Goal: Task Accomplishment & Management: Use online tool/utility

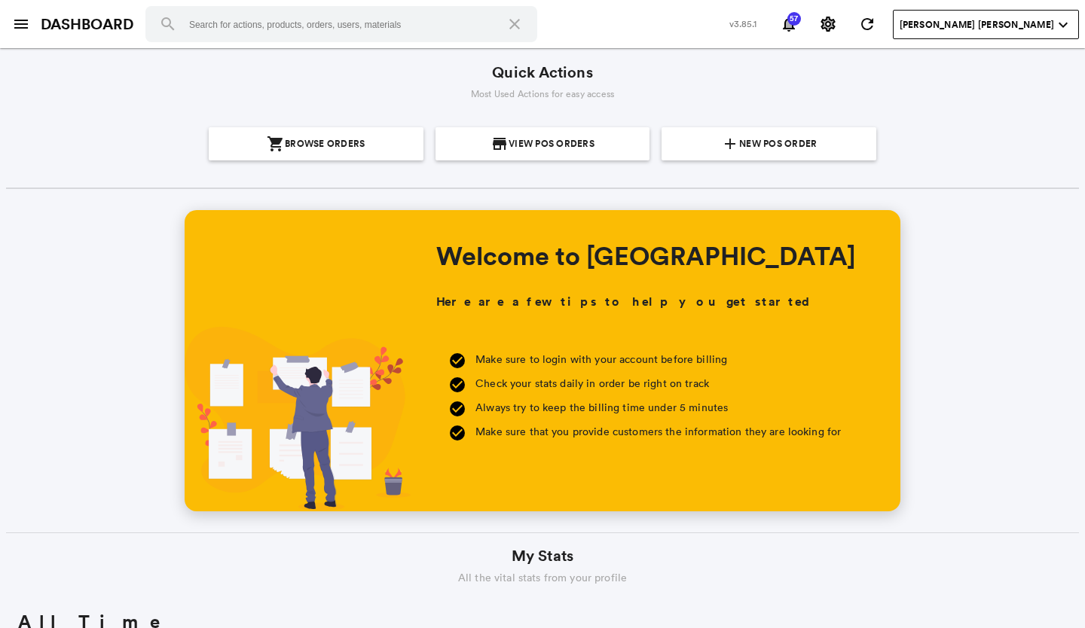
scroll to position [271, 518]
click at [812, 140] on section "add New POS Order" at bounding box center [769, 143] width 203 height 33
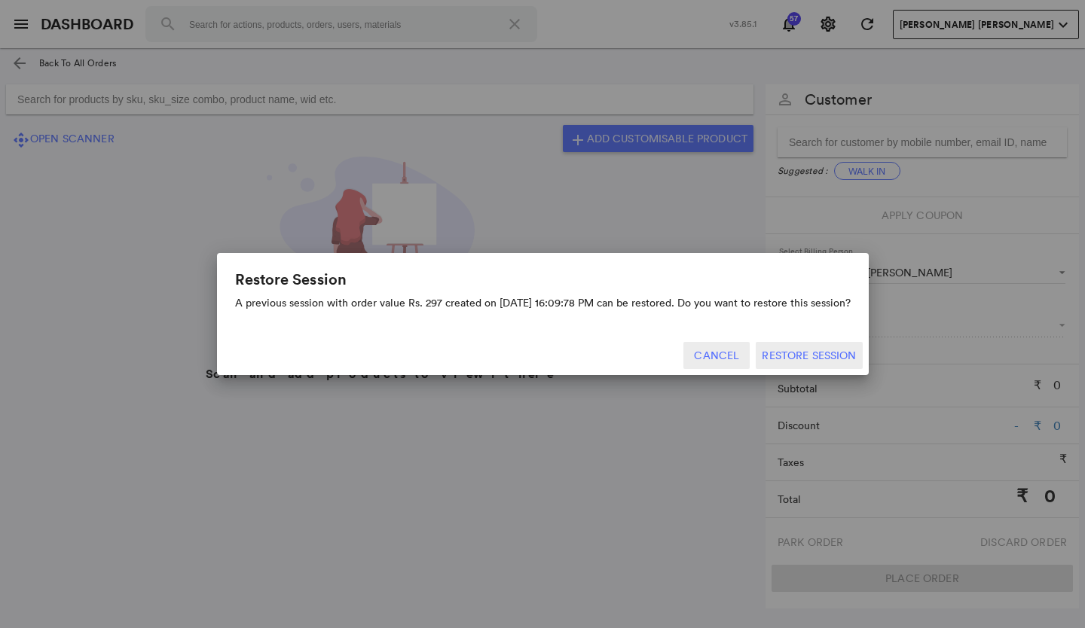
click at [726, 356] on button "Cancel" at bounding box center [716, 355] width 66 height 27
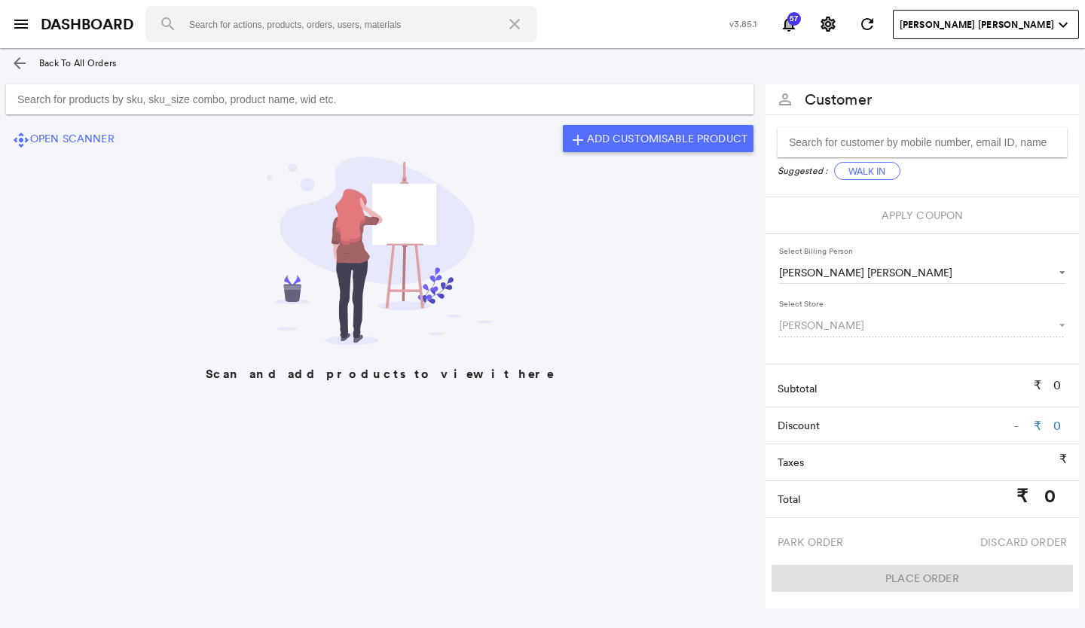
click at [284, 98] on input "Search for products by sku, sku_size combo, product name, wid etc." at bounding box center [380, 99] width 748 height 30
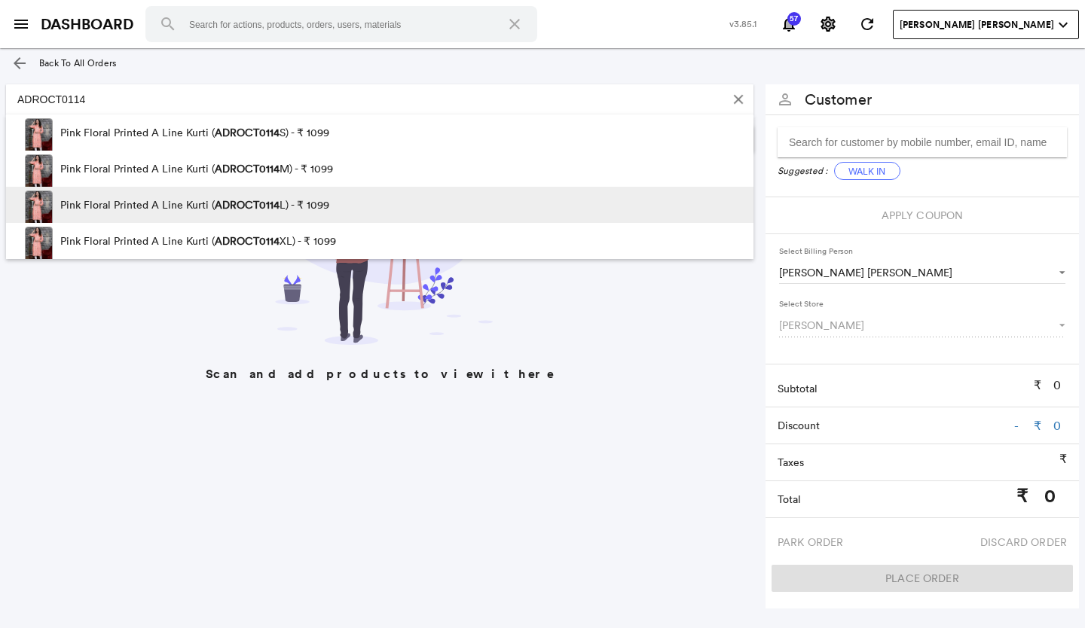
type input "ADROCT0114"
click at [257, 202] on span "ADROCT0114" at bounding box center [247, 205] width 65 height 14
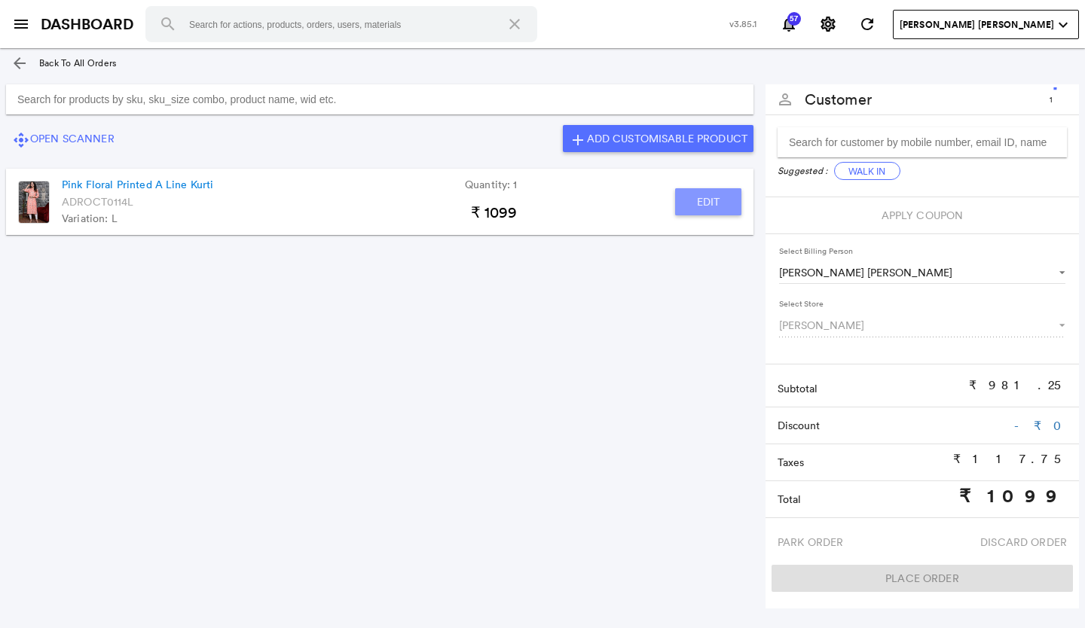
click at [725, 204] on button "Edit" at bounding box center [708, 201] width 66 height 27
type input "Pink Floral Printed A Line Kurti"
type input "1"
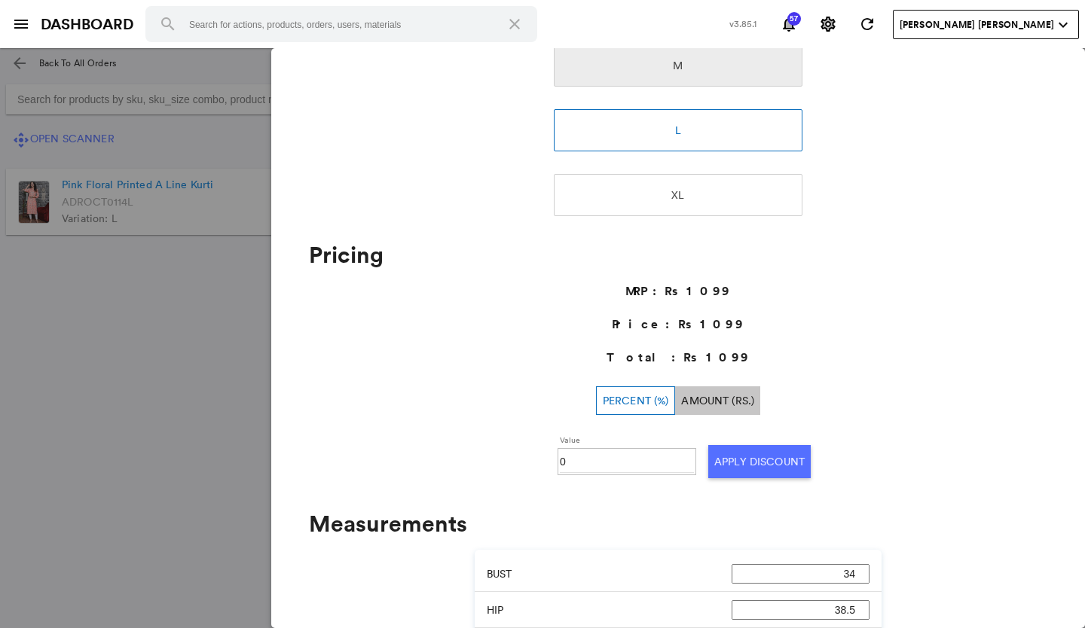
scroll to position [387, 0]
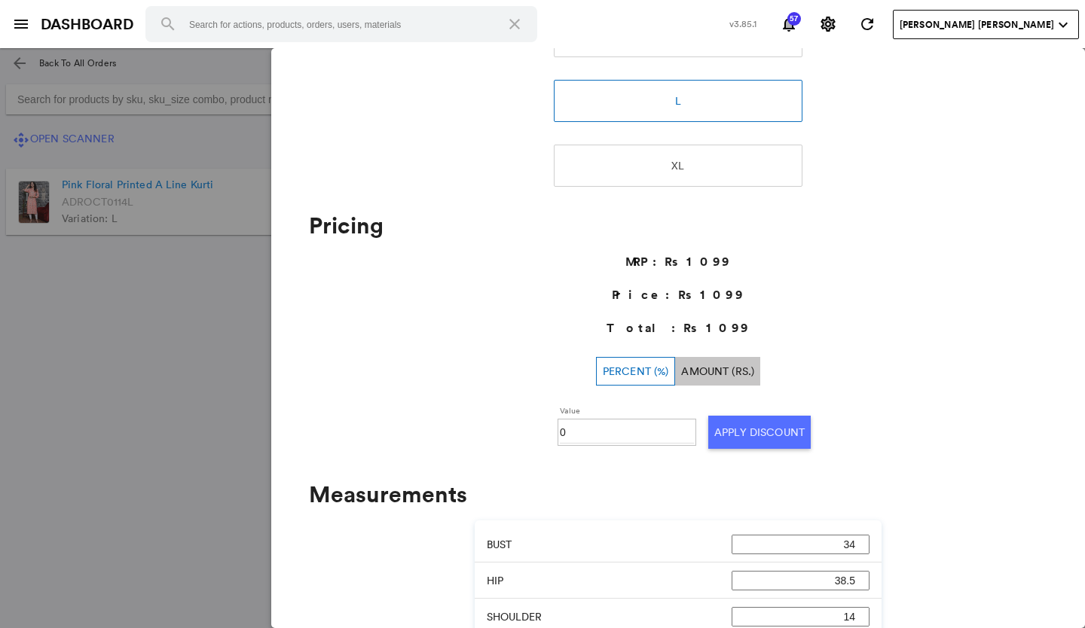
click at [592, 433] on input "0" at bounding box center [627, 432] width 134 height 23
type input "030"
click at [717, 436] on button "Apply Discount" at bounding box center [759, 432] width 102 height 33
click at [94, 454] on md-backdrop at bounding box center [542, 338] width 1085 height 580
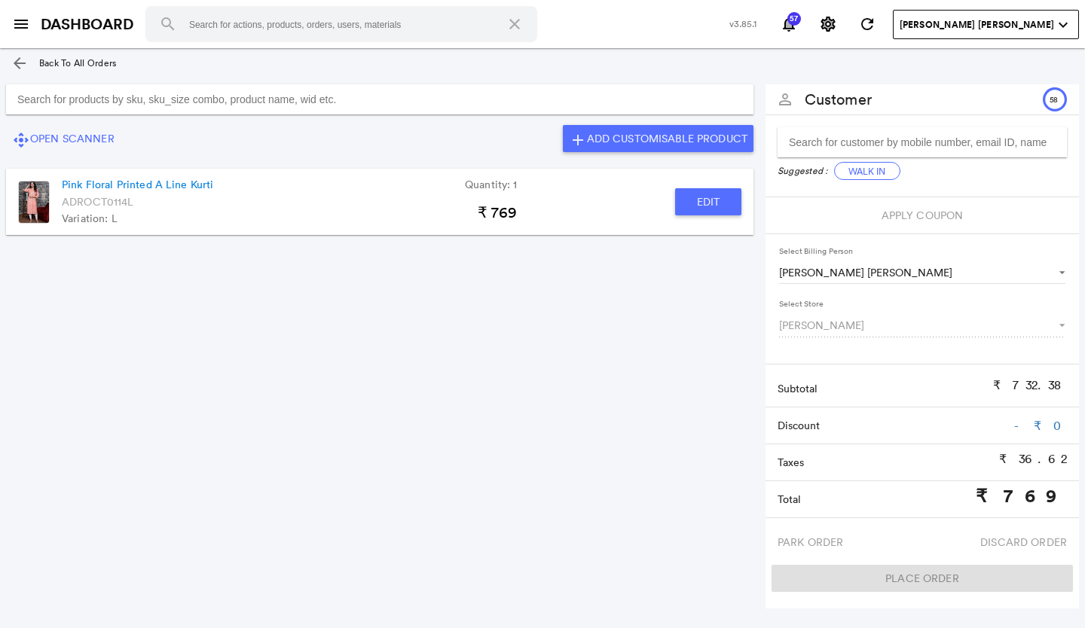
click at [223, 92] on input "Search for products by sku, sku_size combo, product name, wid etc." at bounding box center [380, 99] width 748 height 30
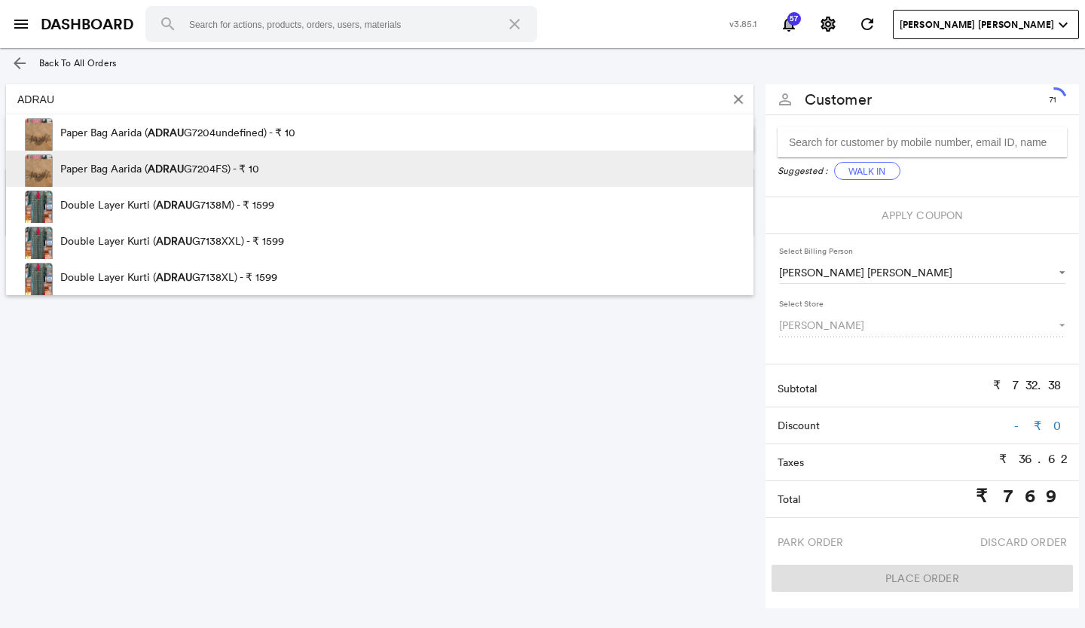
type input "ADRAU"
click at [144, 176] on p "Paper Bag Aarida ( ADRAU G7204FS) - ₹ 10" at bounding box center [159, 169] width 199 height 36
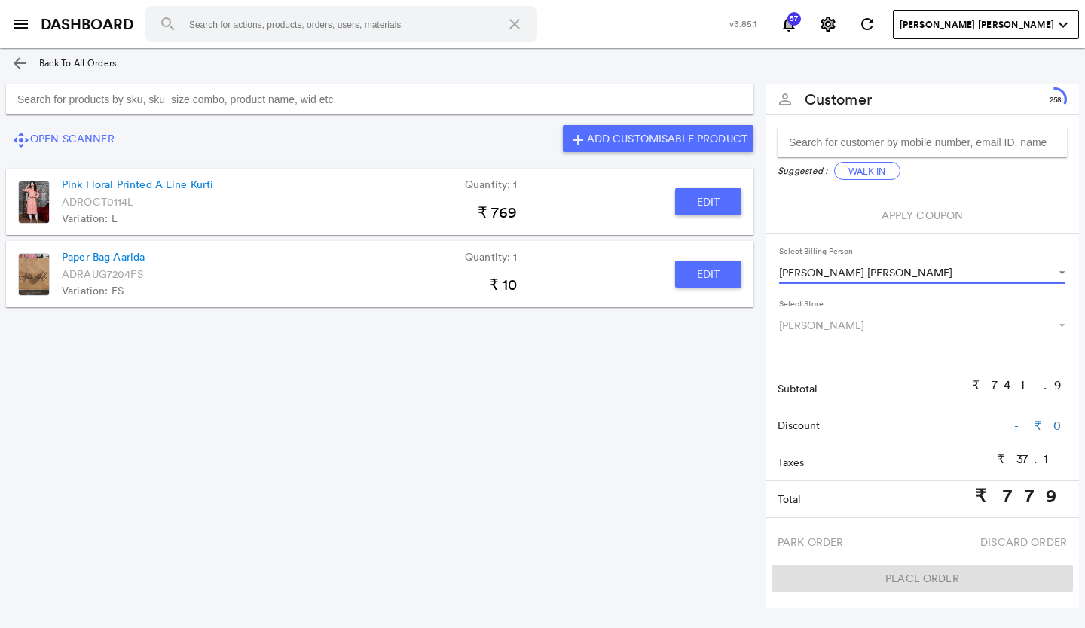
click at [1063, 274] on span "Select Billing Person" at bounding box center [1055, 272] width 18 height 14
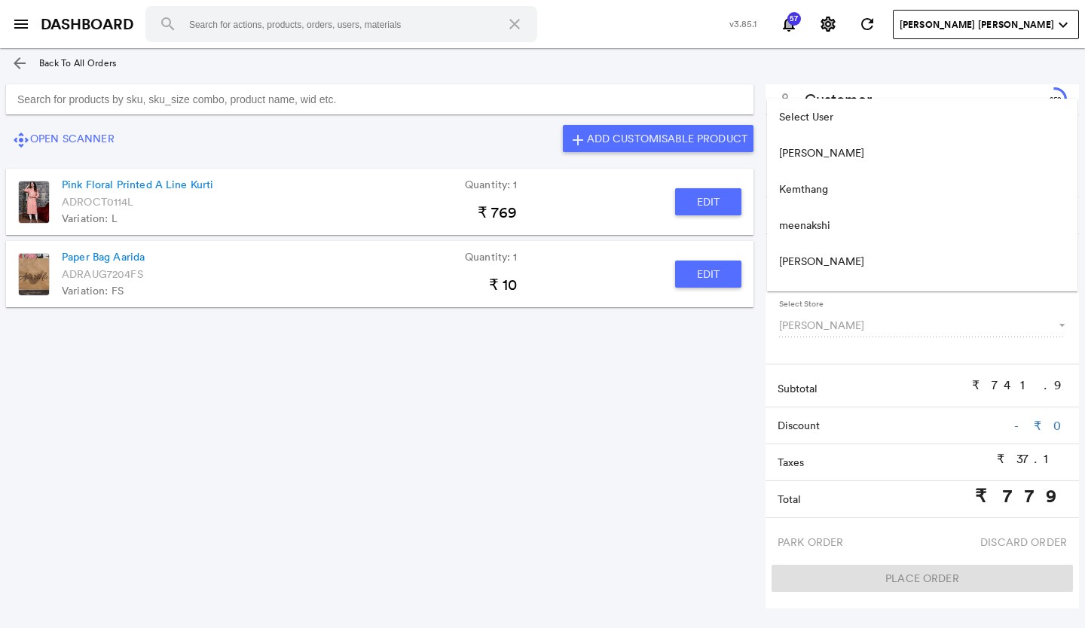
scroll to position [133, 0]
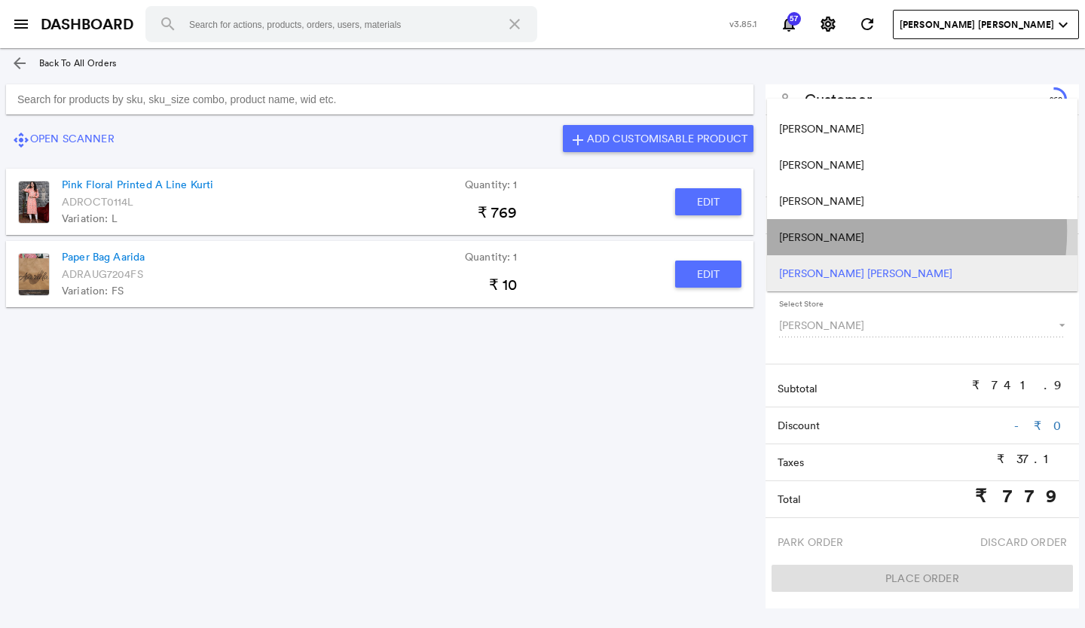
click at [846, 231] on md-option "[PERSON_NAME]" at bounding box center [922, 237] width 310 height 36
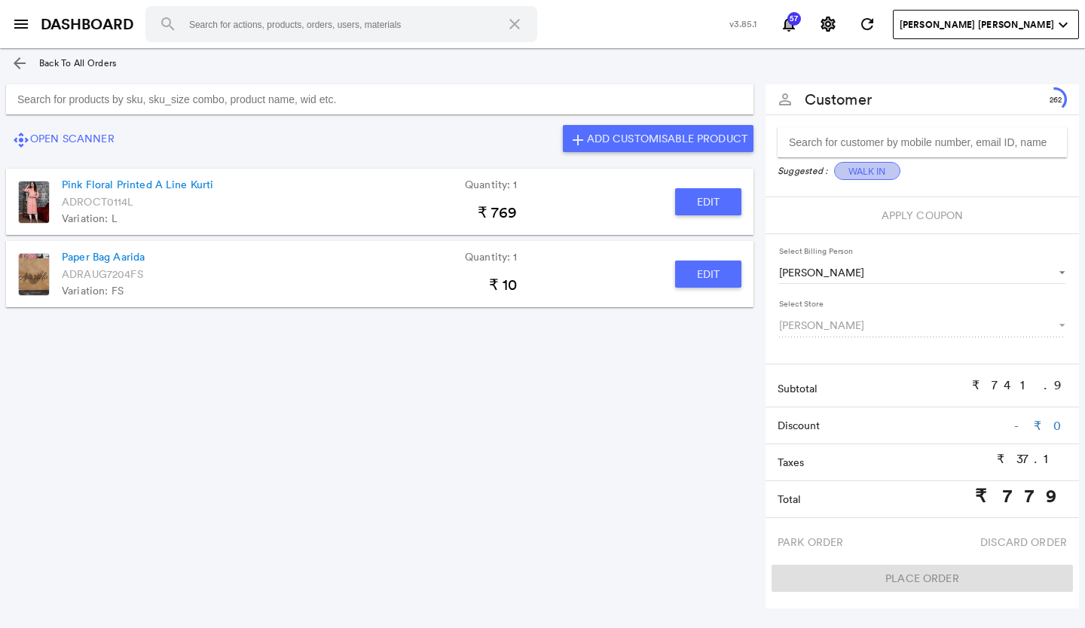
click at [871, 167] on button "Walk In" at bounding box center [867, 171] width 66 height 18
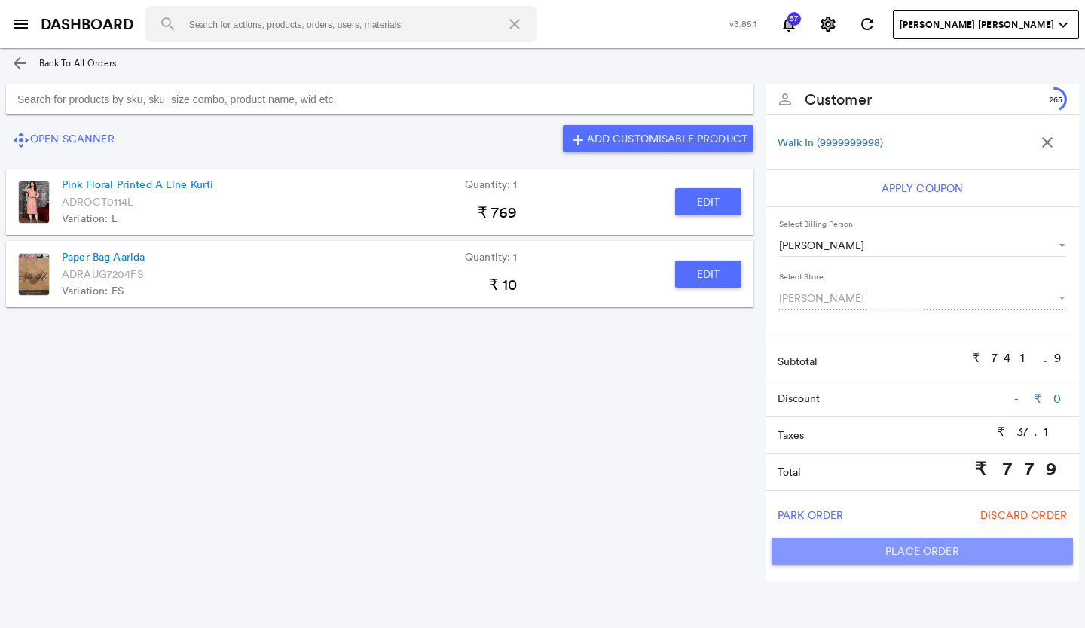
click at [913, 552] on button "Place Order" at bounding box center [922, 551] width 301 height 27
type input "779"
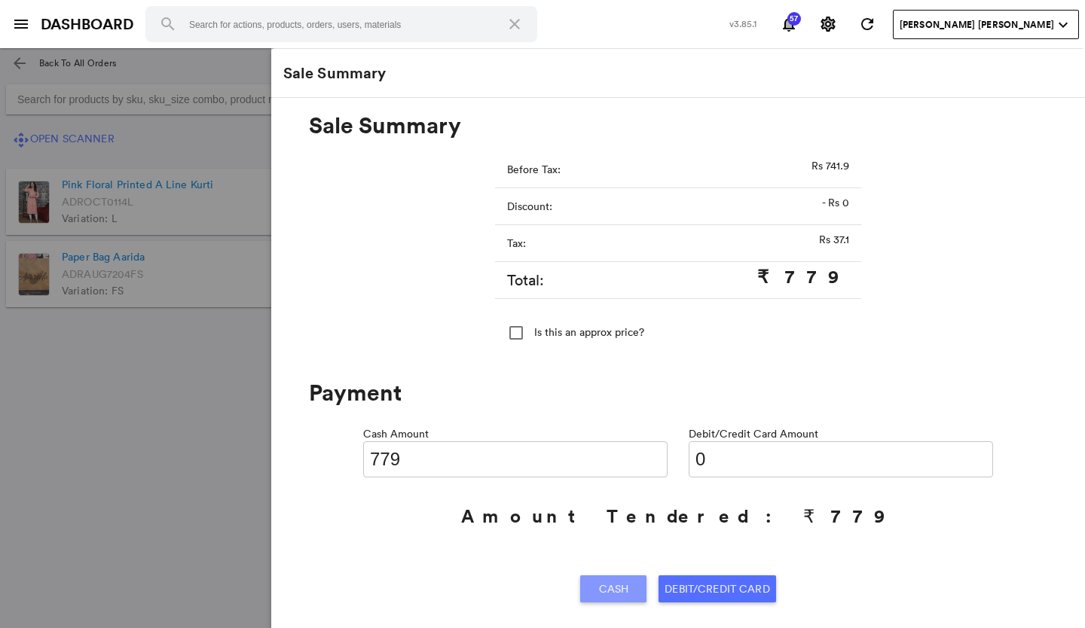
click at [605, 589] on span "Cash" at bounding box center [614, 589] width 30 height 27
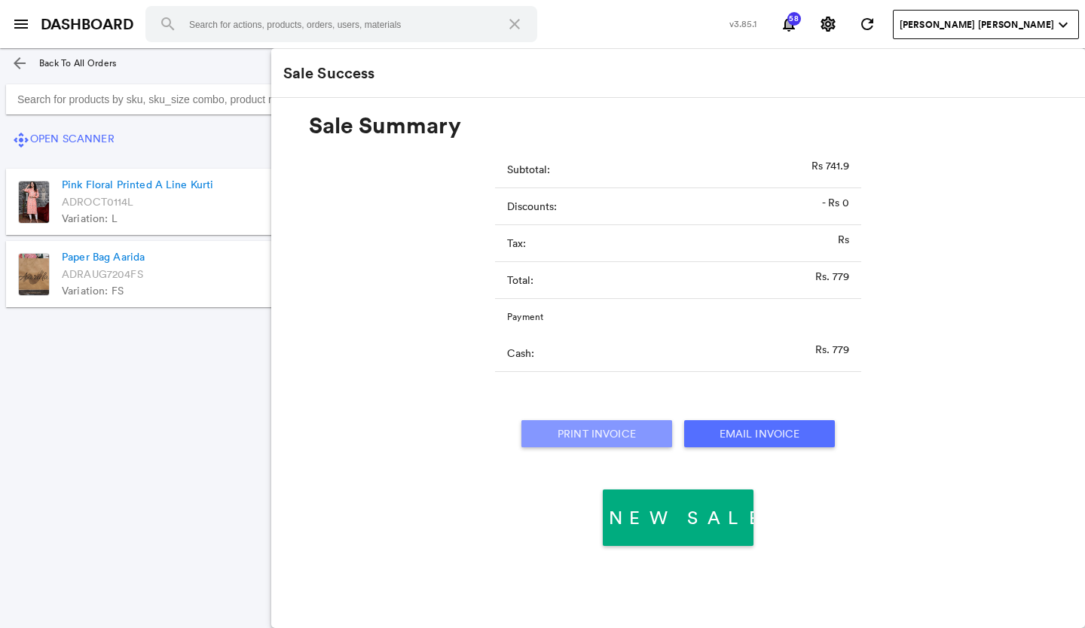
click at [607, 433] on button "Print Invoice" at bounding box center [596, 433] width 151 height 27
click at [197, 396] on section "control_camera Open Scanner add Add Customisable Product Pink Floral Printed A …" at bounding box center [380, 326] width 760 height 497
click at [17, 26] on md-icon "menu" at bounding box center [21, 24] width 18 height 18
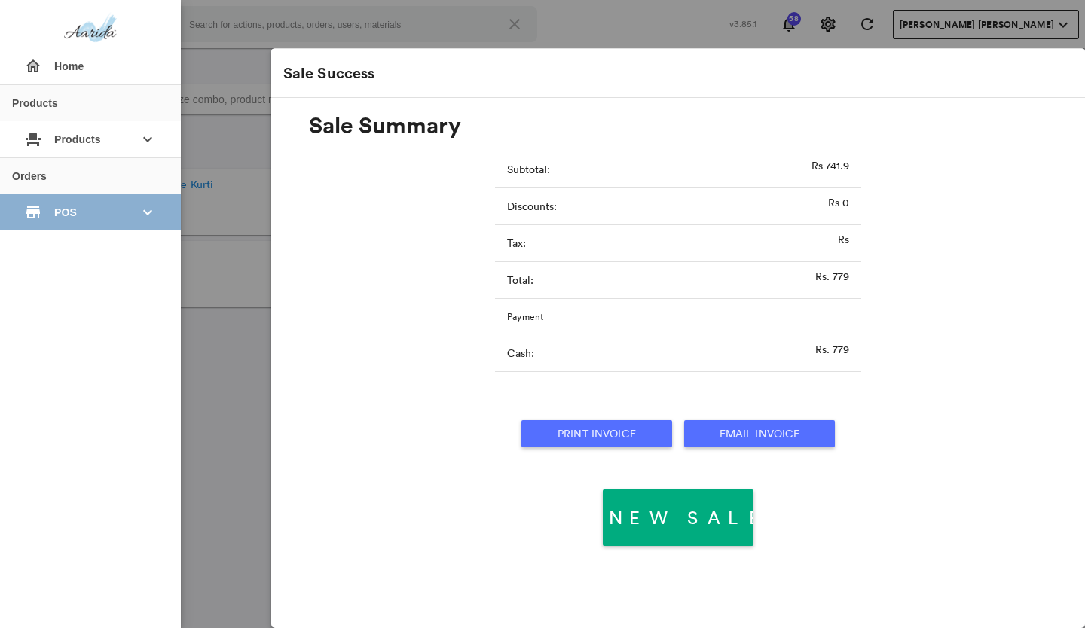
click at [38, 222] on div "store POS keyboard_arrow_down" at bounding box center [90, 212] width 157 height 36
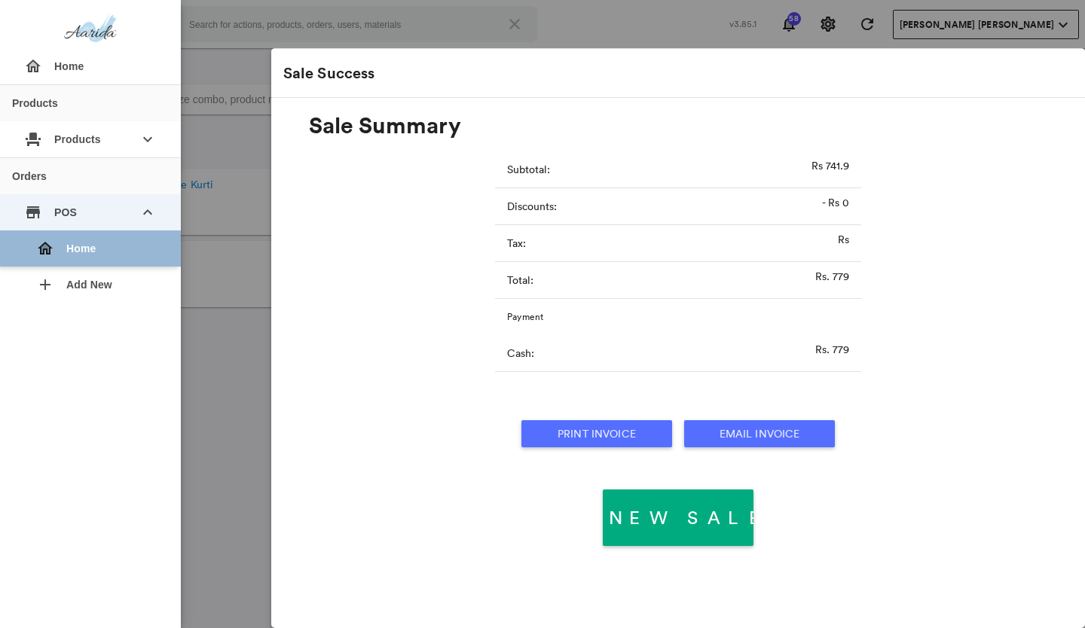
click at [41, 246] on md-icon "home" at bounding box center [45, 249] width 18 height 18
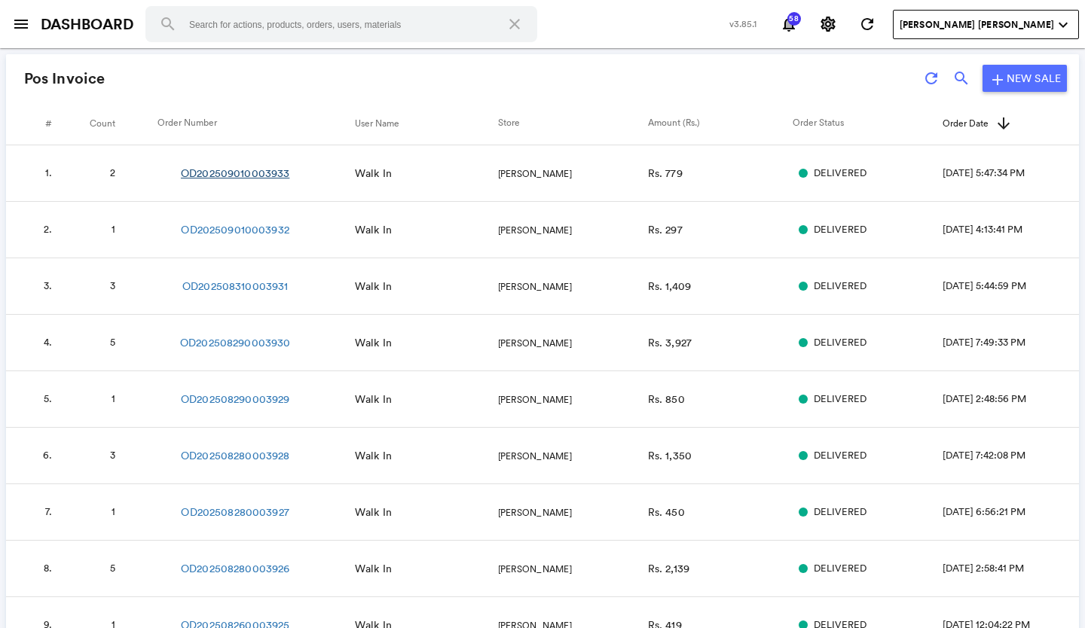
click at [214, 176] on link "OD202509010003933" at bounding box center [235, 173] width 109 height 15
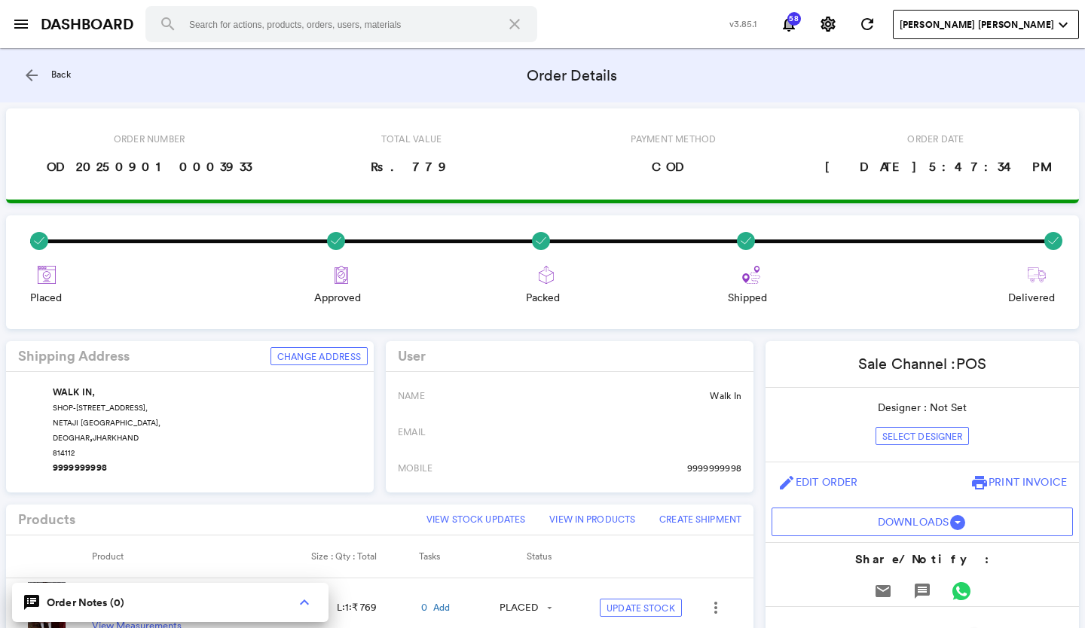
scroll to position [377, 0]
